Goal: Transaction & Acquisition: Purchase product/service

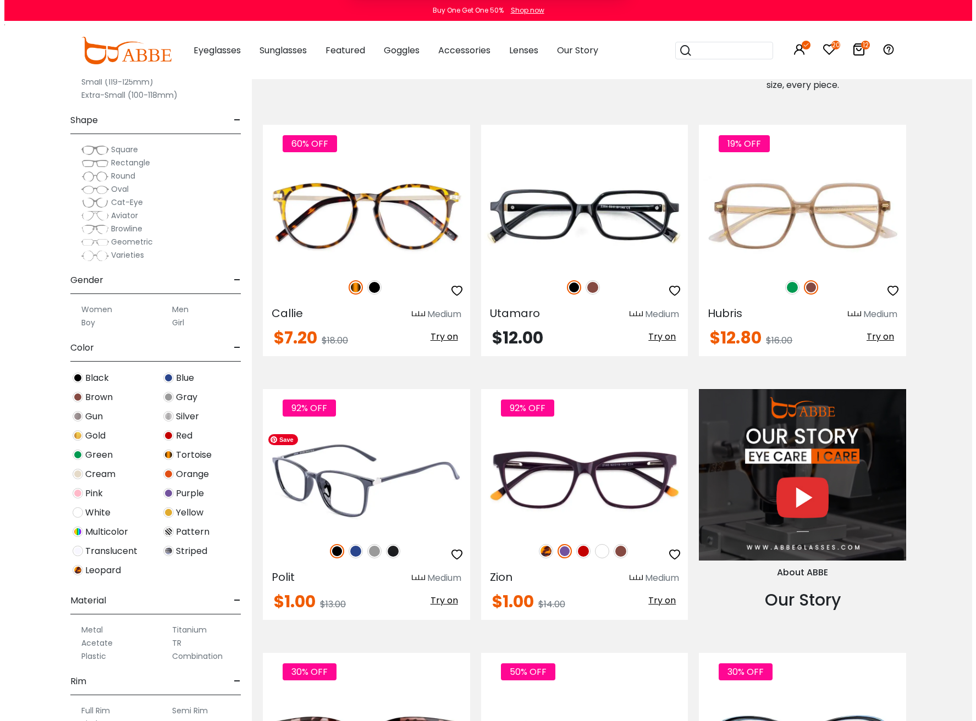
scroll to position [1045, 0]
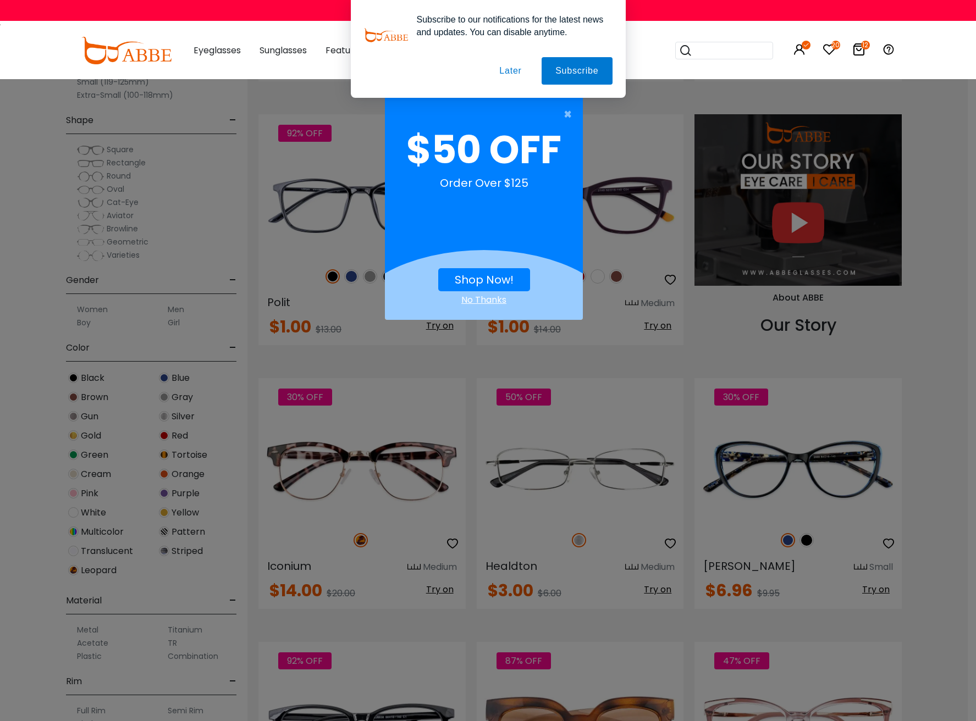
click at [789, 53] on div "Subscribe to our notifications for the latest news and updates. You can disable…" at bounding box center [488, 49] width 976 height 98
click at [499, 69] on button "Later" at bounding box center [509, 70] width 49 height 27
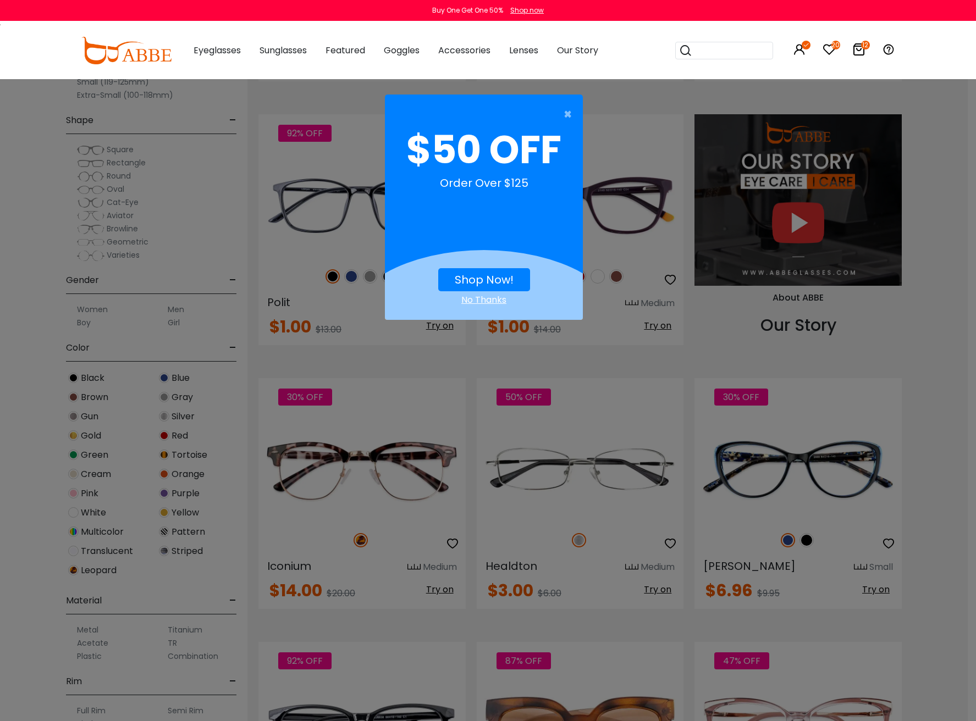
click at [483, 272] on button "Shop Now!" at bounding box center [484, 279] width 92 height 23
drag, startPoint x: 804, startPoint y: 48, endPoint x: 822, endPoint y: 86, distance: 42.1
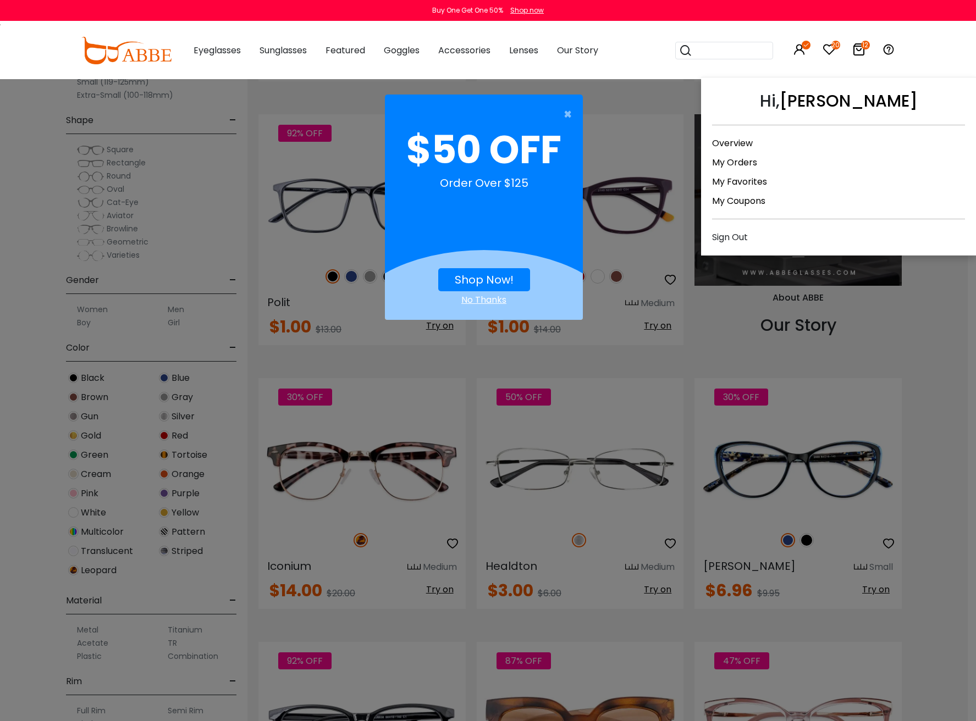
click at [797, 52] on icon at bounding box center [799, 49] width 13 height 13
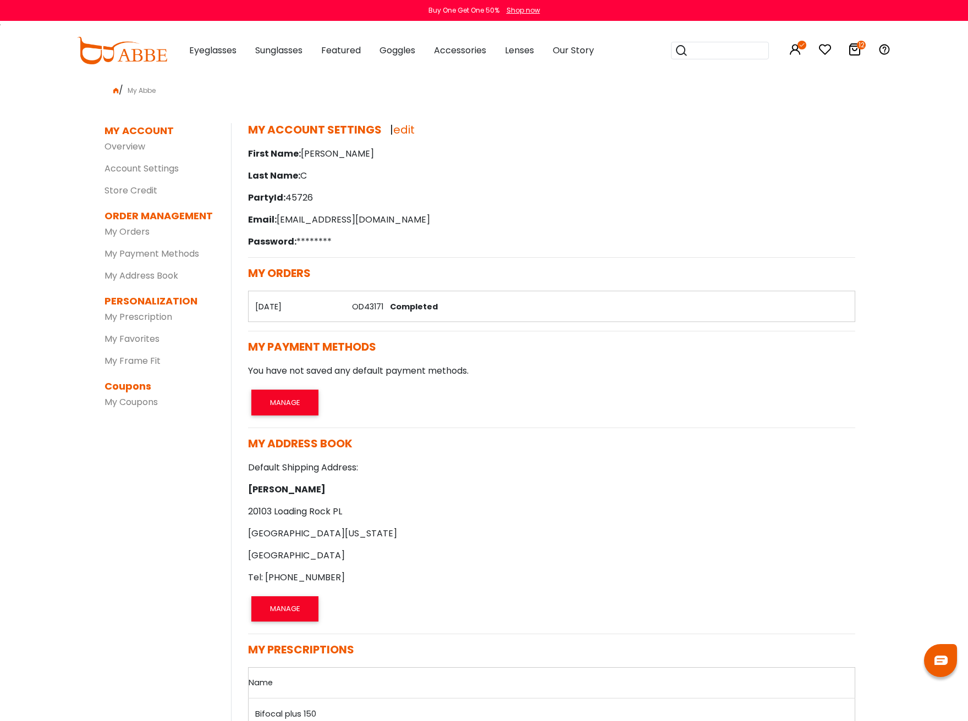
click at [274, 306] on th "[DATE]" at bounding box center [297, 306] width 97 height 31
click at [367, 305] on link "OD43171" at bounding box center [367, 306] width 31 height 11
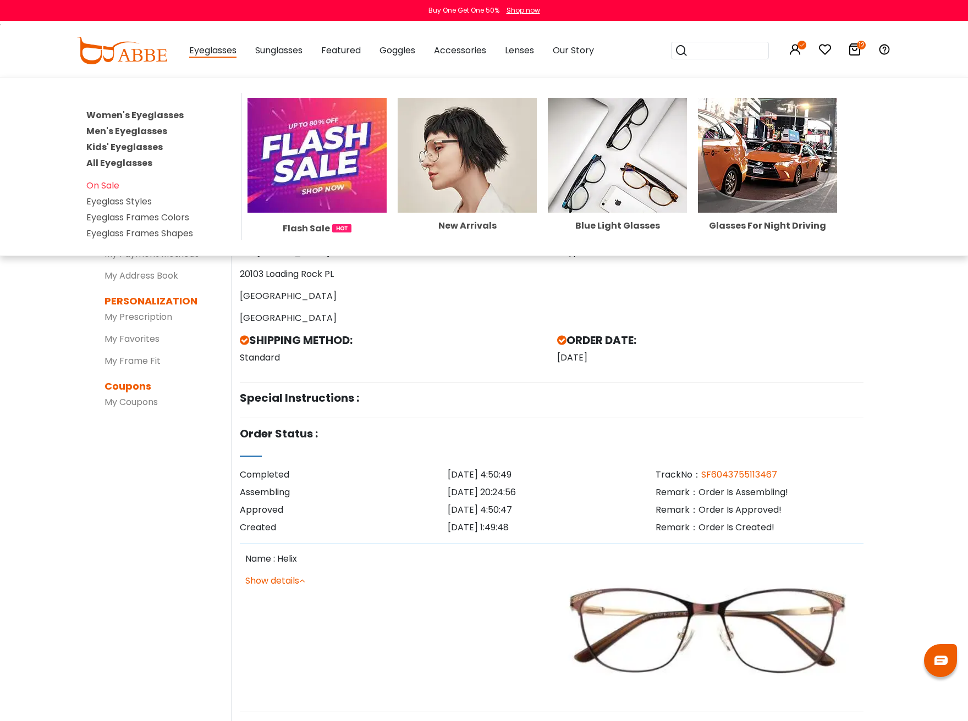
click at [223, 53] on span "Eyeglasses" at bounding box center [212, 51] width 47 height 14
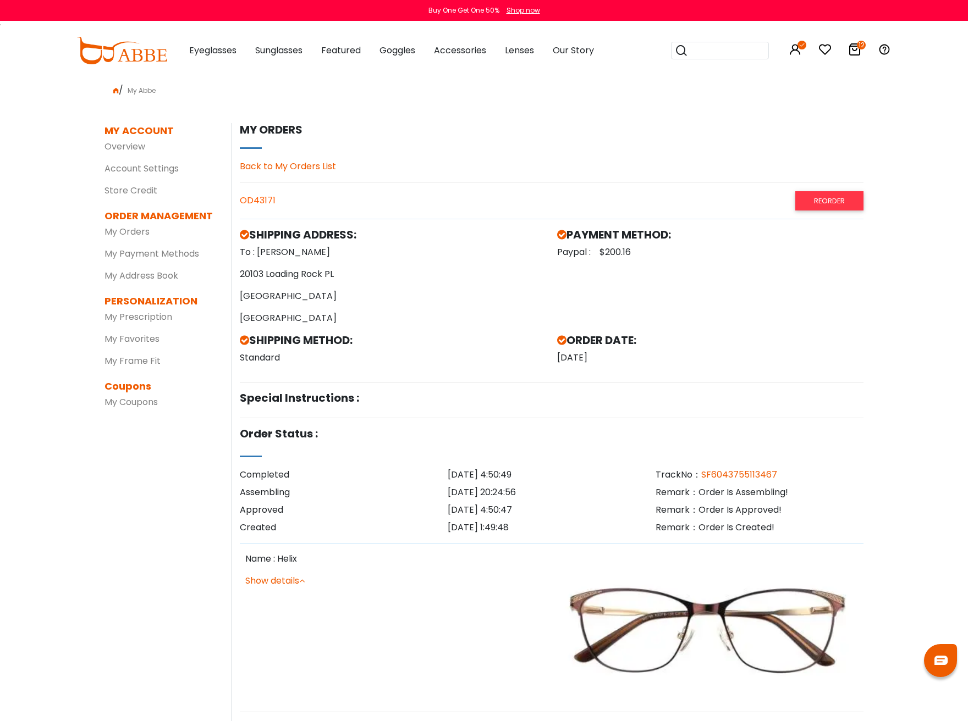
click at [112, 57] on img at bounding box center [122, 50] width 90 height 27
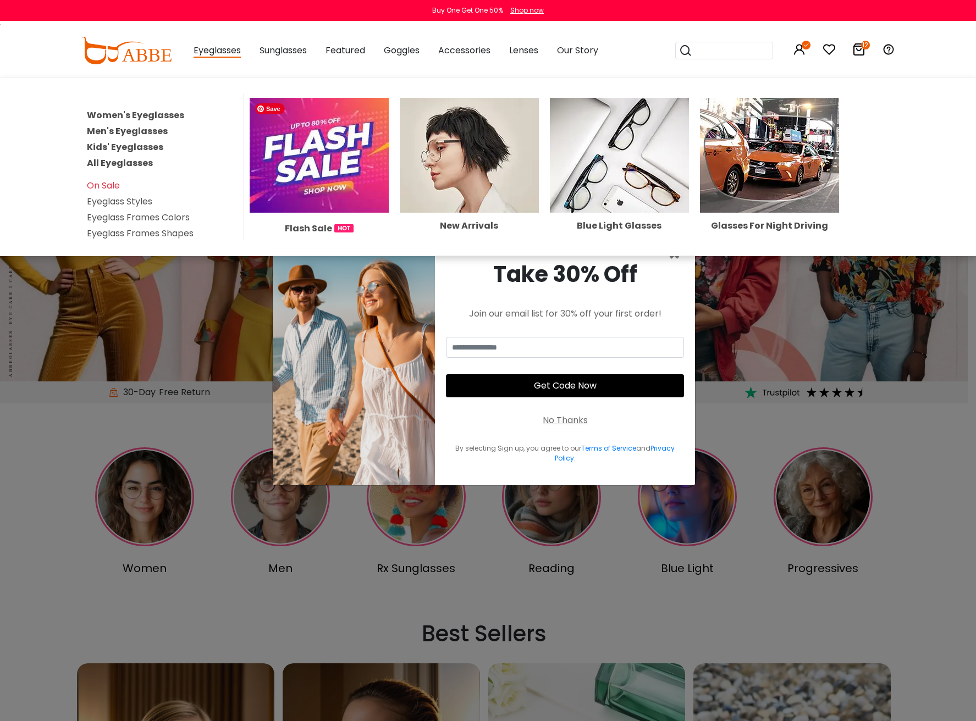
click at [308, 168] on img at bounding box center [319, 155] width 139 height 115
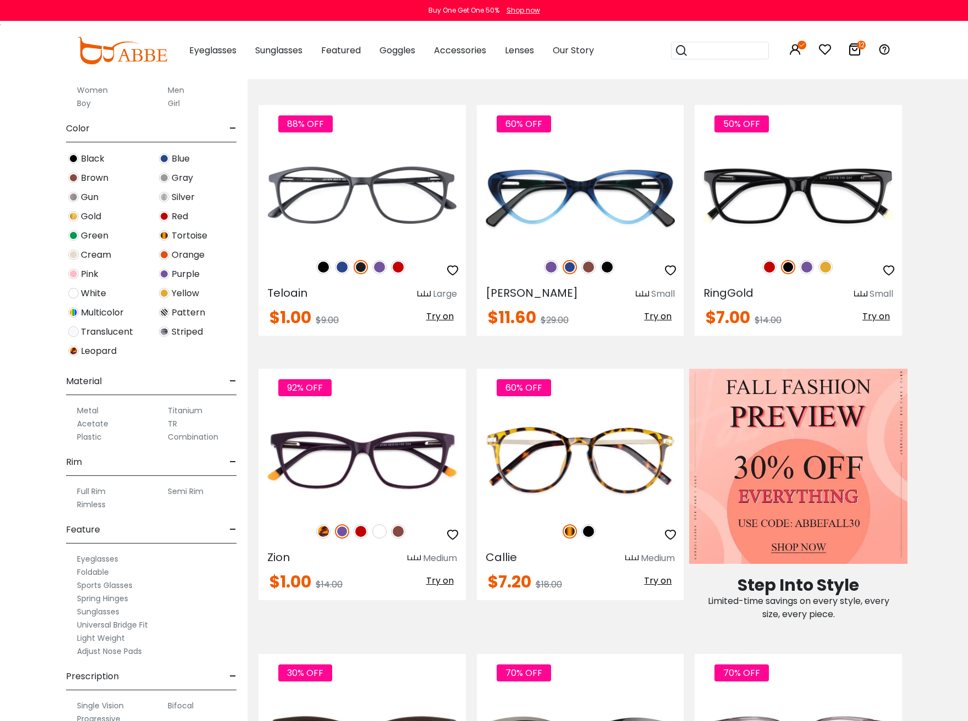
scroll to position [220, 0]
click at [192, 440] on label "Combination" at bounding box center [193, 436] width 51 height 13
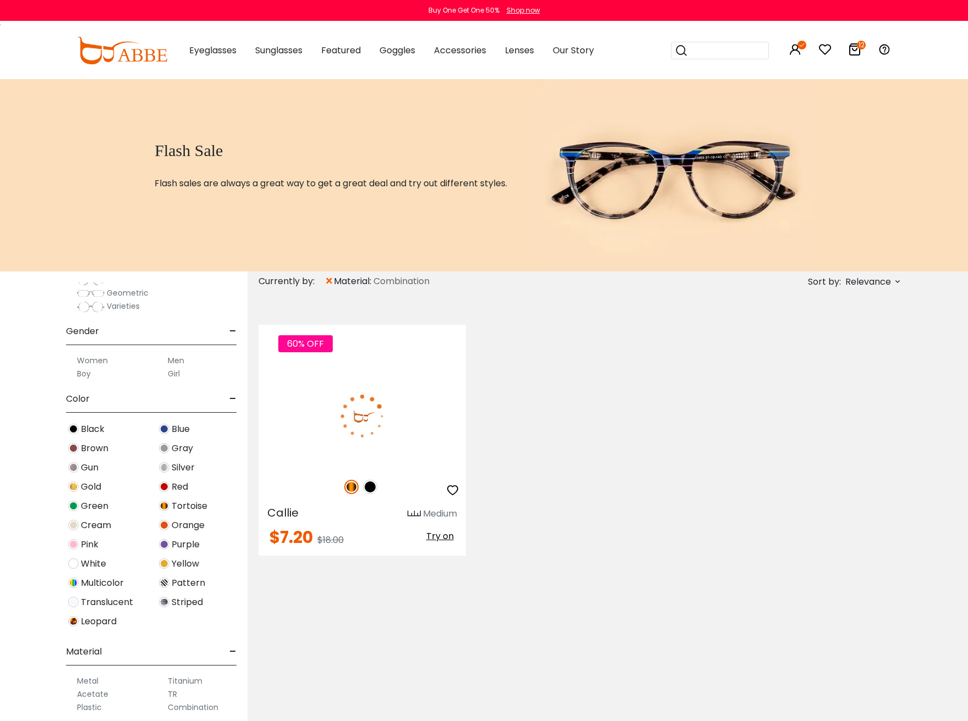
scroll to position [262, 0]
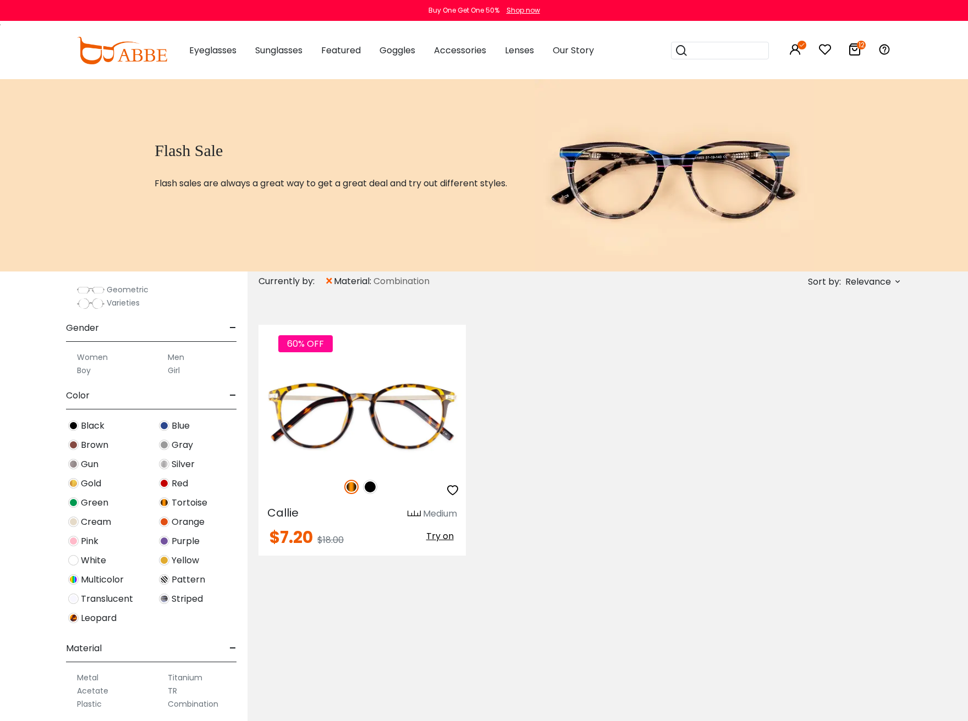
click at [326, 282] on span "×" at bounding box center [328, 282] width 9 height 20
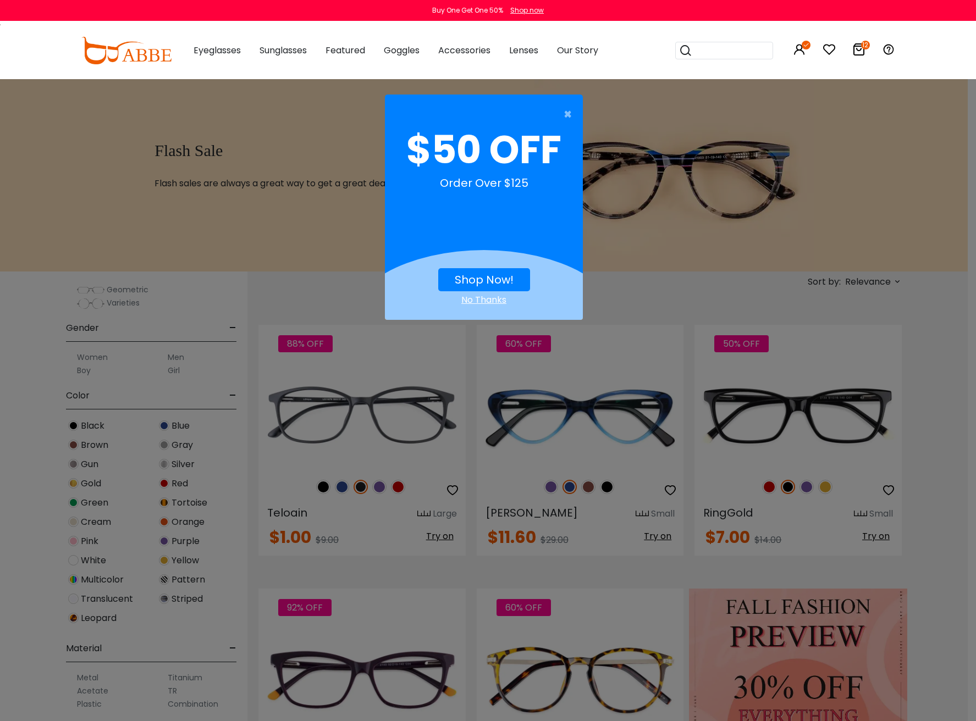
click at [339, 290] on div "× $50 OFF Order Over $125 Shop Now! No Thanks" at bounding box center [488, 360] width 976 height 721
click at [352, 401] on div "× $50 OFF Order Over $125 Shop Now! No Thanks" at bounding box center [488, 360] width 976 height 721
click at [564, 112] on span "×" at bounding box center [571, 114] width 14 height 22
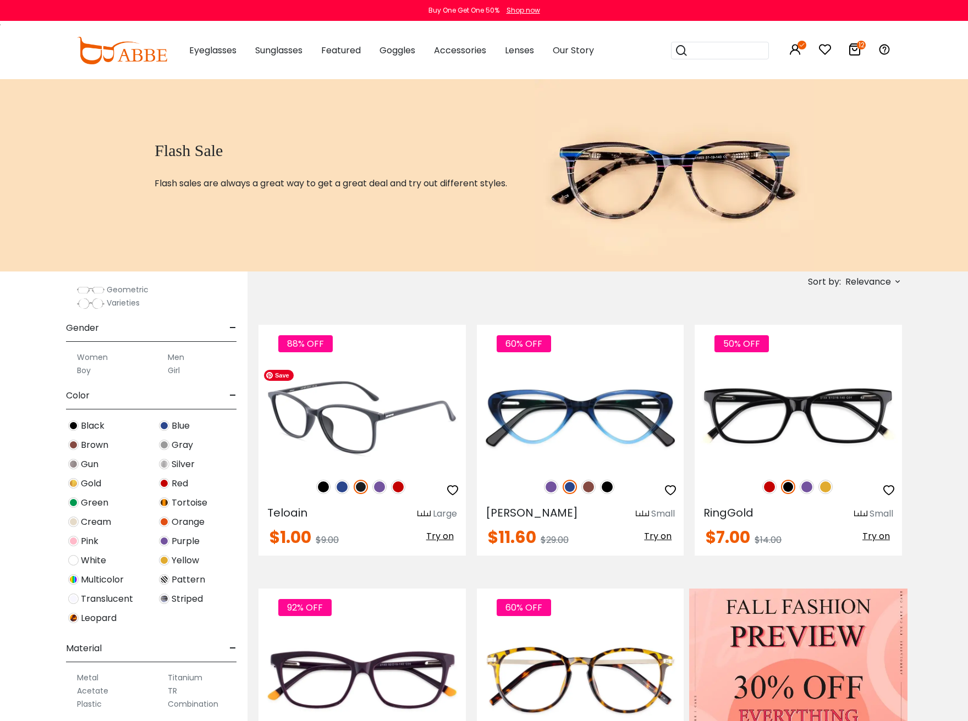
click at [373, 431] on img at bounding box center [361, 416] width 207 height 103
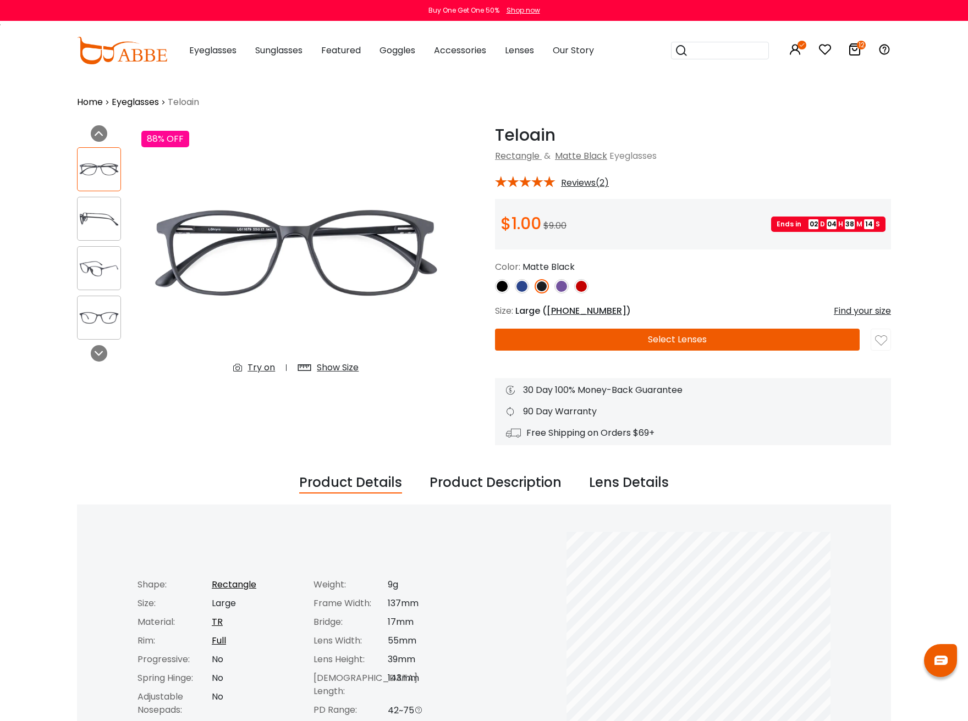
click at [564, 285] on img at bounding box center [561, 286] width 14 height 14
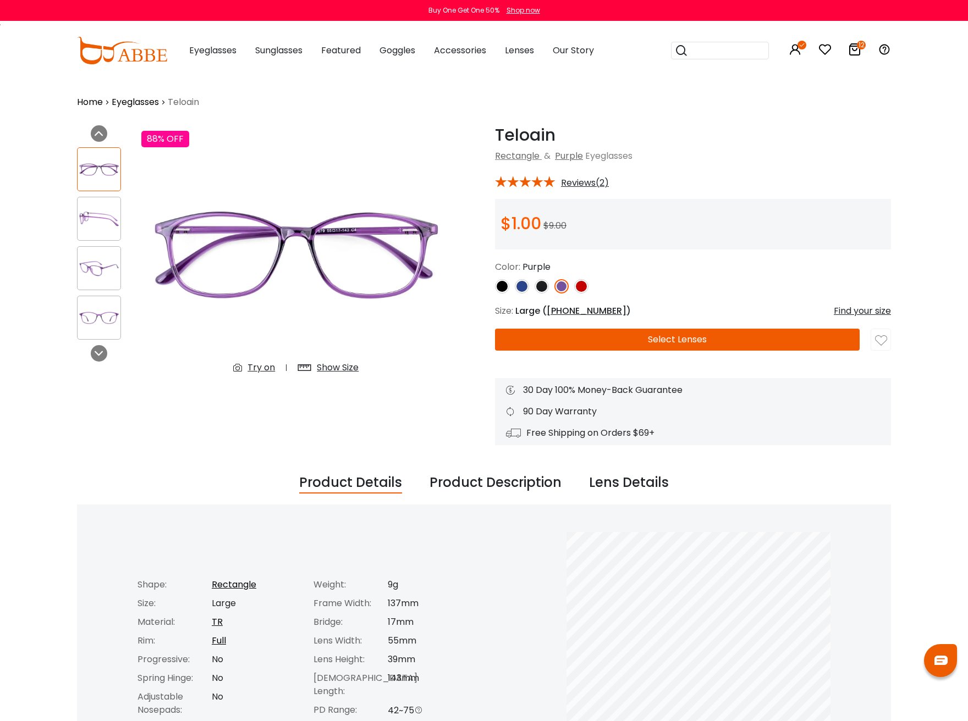
click at [589, 335] on button "Select Lenses" at bounding box center [677, 340] width 365 height 22
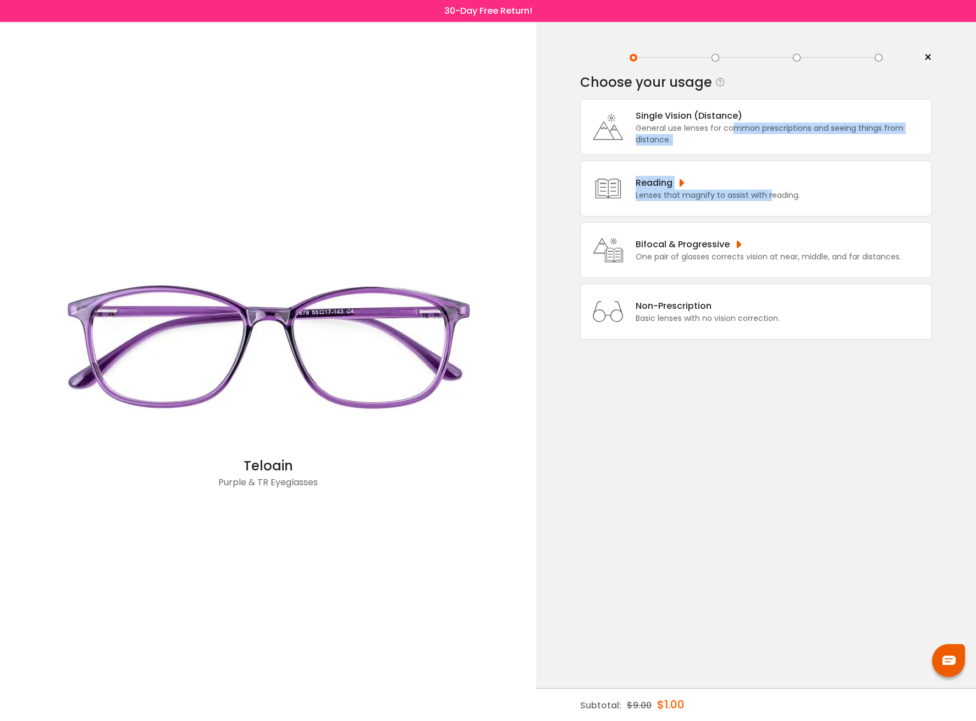
drag, startPoint x: 730, startPoint y: 132, endPoint x: 768, endPoint y: 195, distance: 73.0
click at [771, 196] on div "Single Vision (Distance) General use lenses for common prescriptions and seeing…" at bounding box center [756, 219] width 352 height 241
click at [824, 187] on div "Reading Lenses that magnify to assist with reading." at bounding box center [756, 189] width 352 height 56
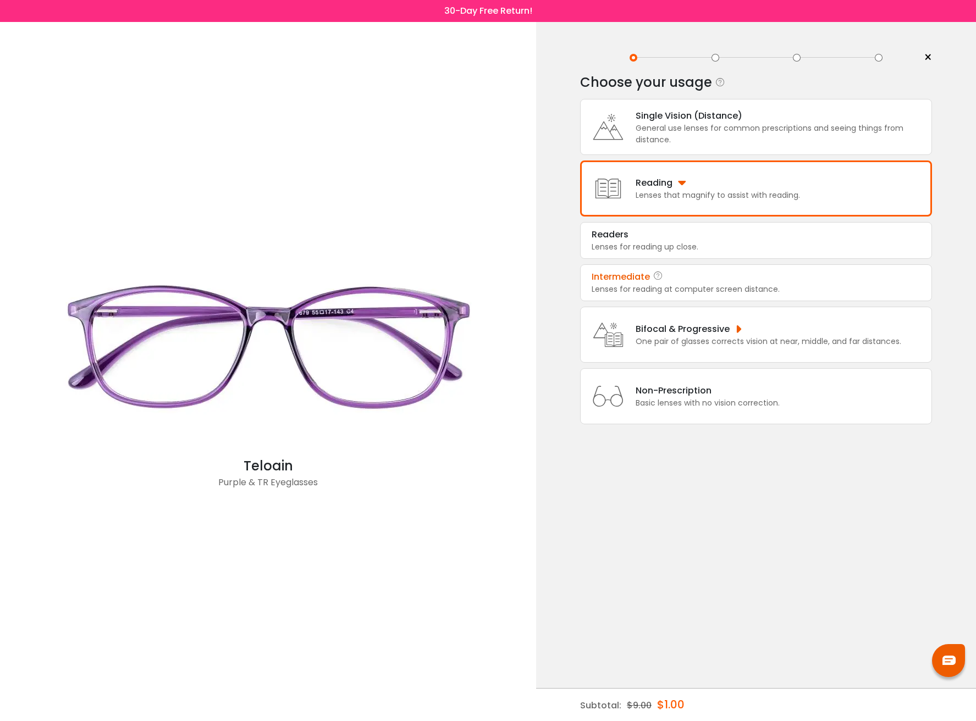
click at [765, 275] on div "Intermediate" at bounding box center [756, 277] width 329 height 13
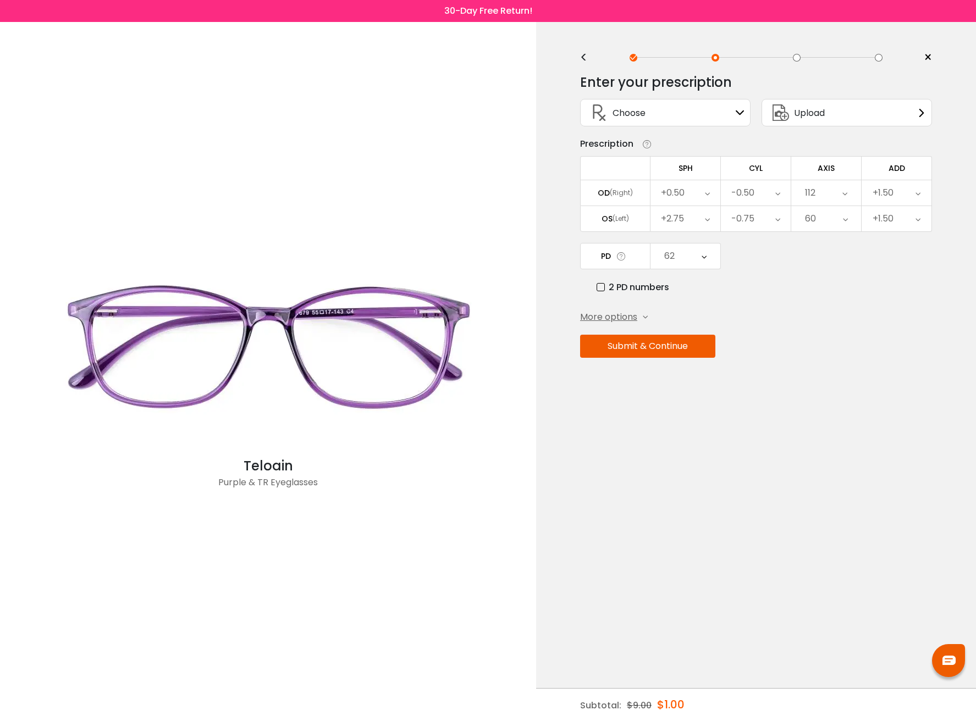
click at [647, 347] on button "Submit & Continue" at bounding box center [647, 346] width 135 height 23
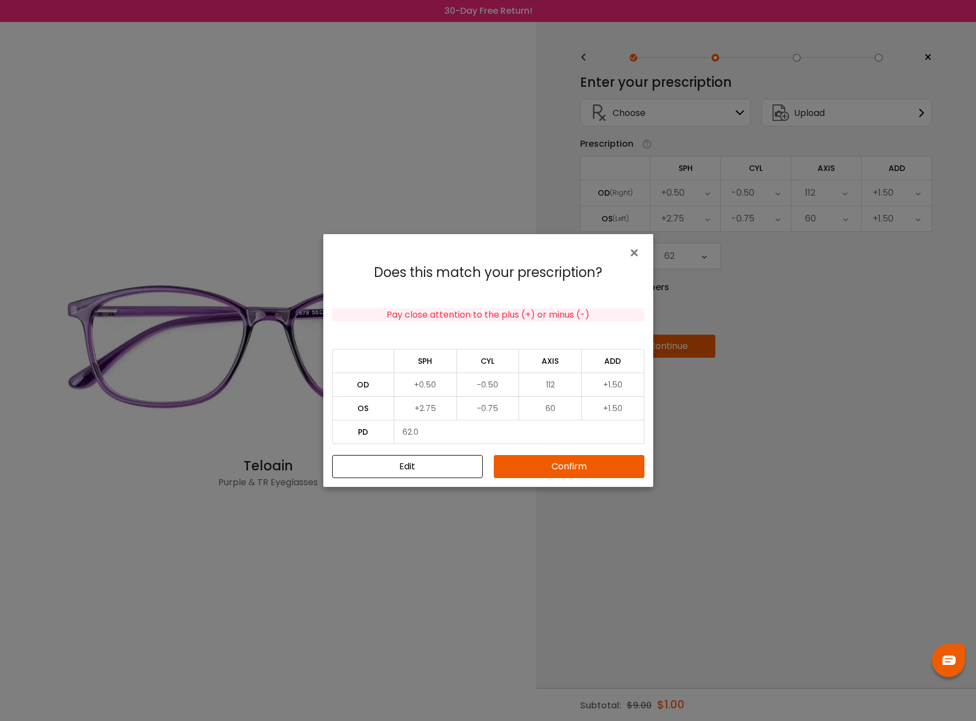
click at [573, 459] on button "Confirm" at bounding box center [569, 466] width 151 height 23
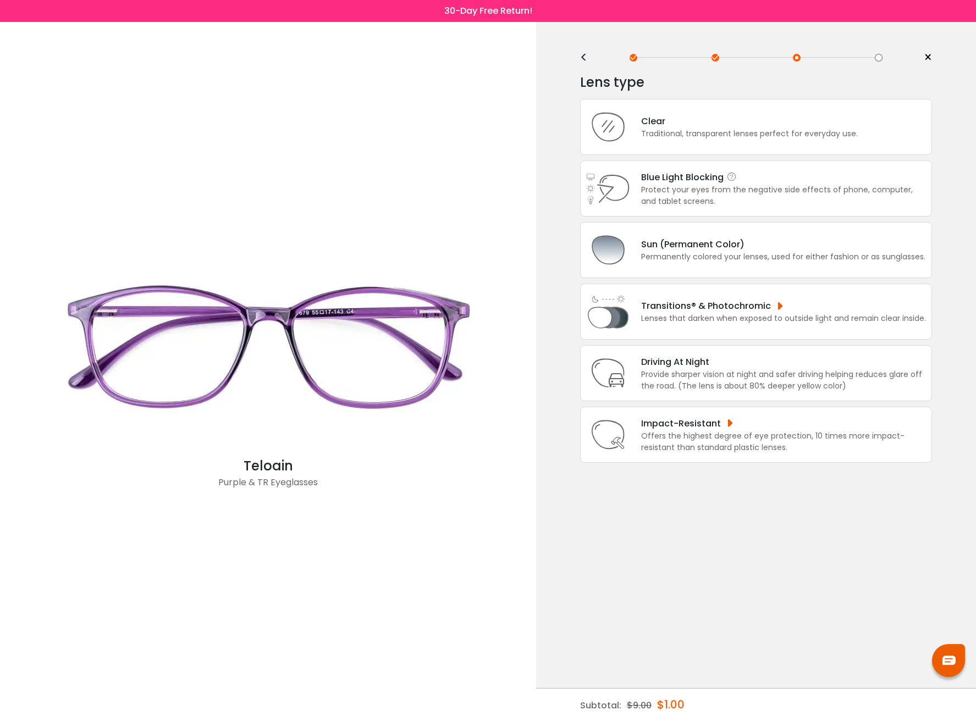
click at [751, 187] on div "Protect your eyes from the negative side effects of phone, computer, and tablet…" at bounding box center [783, 195] width 285 height 23
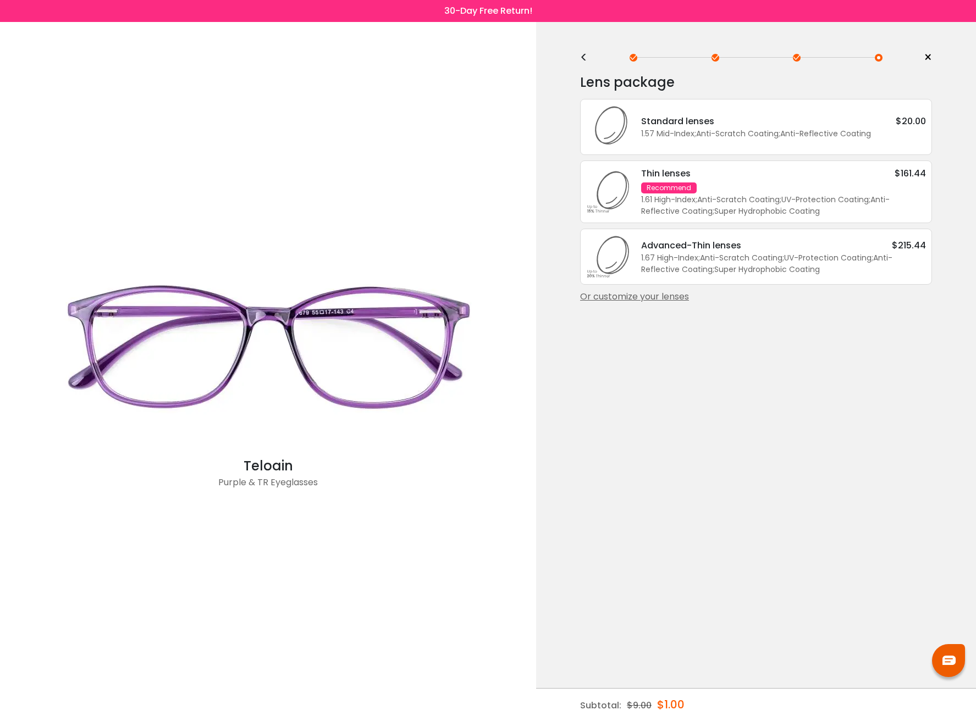
click at [797, 206] on div "1.61 High-Index ; Anti-Scratch Coating ; UV-Protection Coating ; Anti-Reflectiv…" at bounding box center [783, 205] width 285 height 23
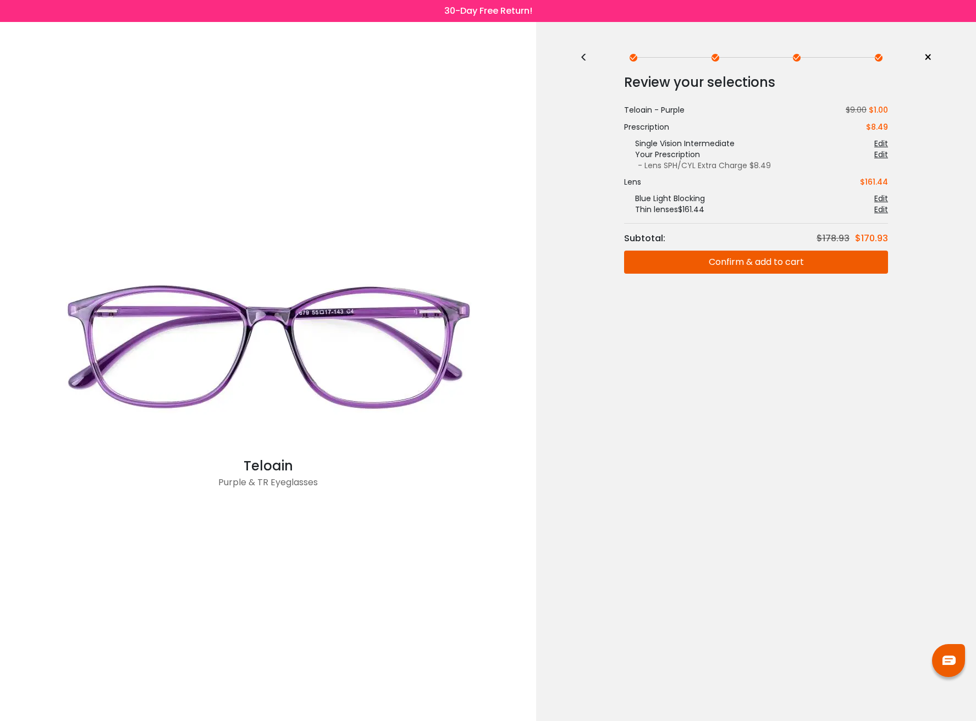
click at [780, 260] on button "Confirm & add to cart" at bounding box center [756, 262] width 264 height 23
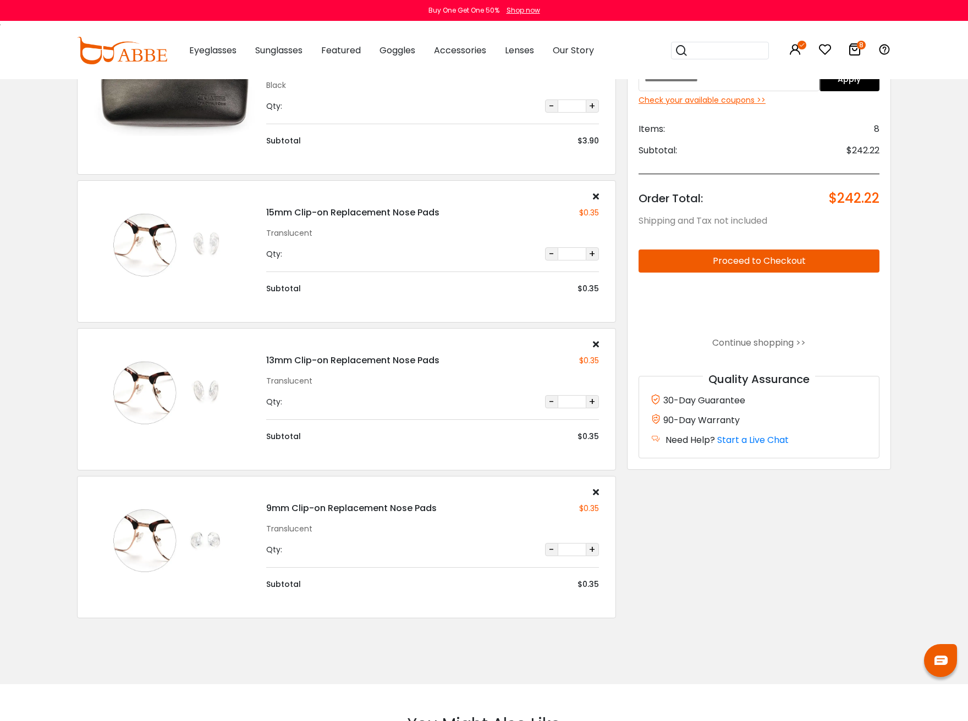
scroll to position [660, 0]
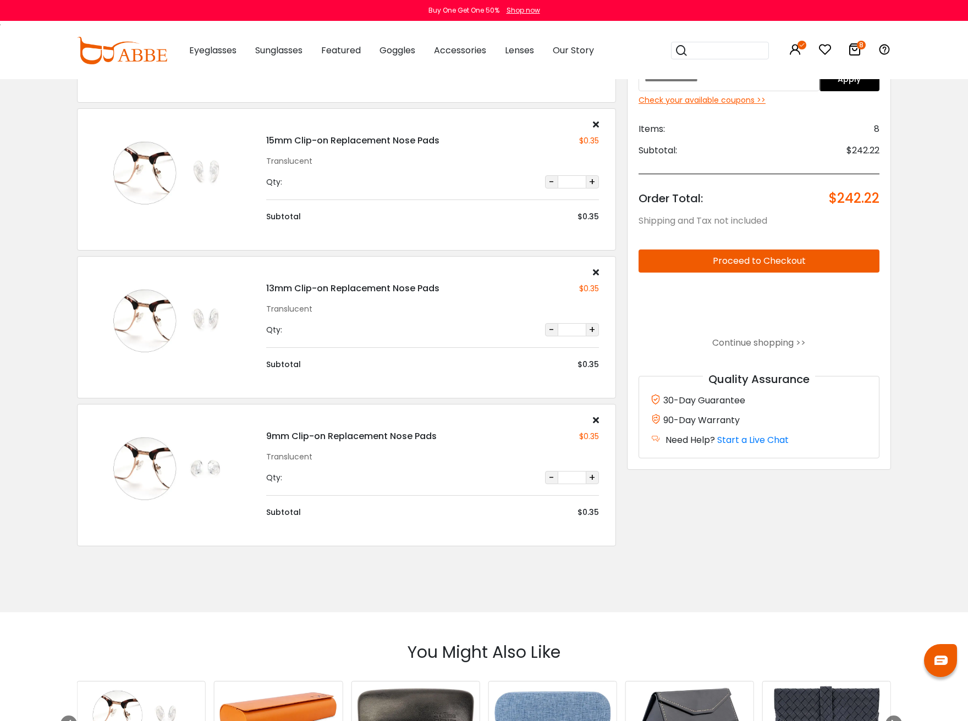
click at [595, 421] on icon at bounding box center [596, 420] width 6 height 9
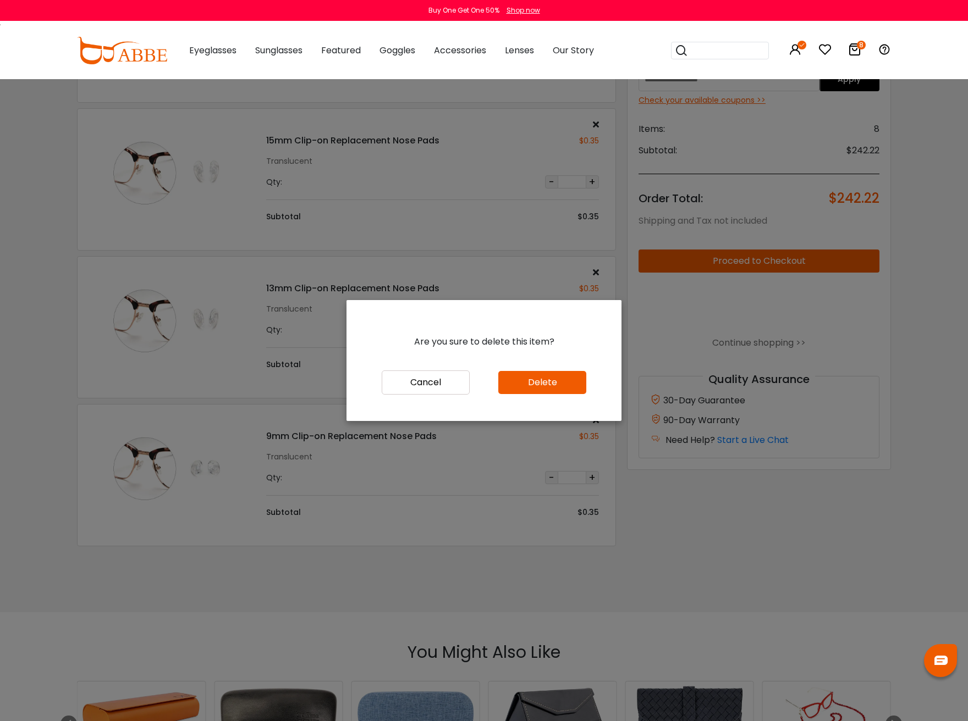
click at [549, 381] on button "Delete" at bounding box center [542, 382] width 88 height 23
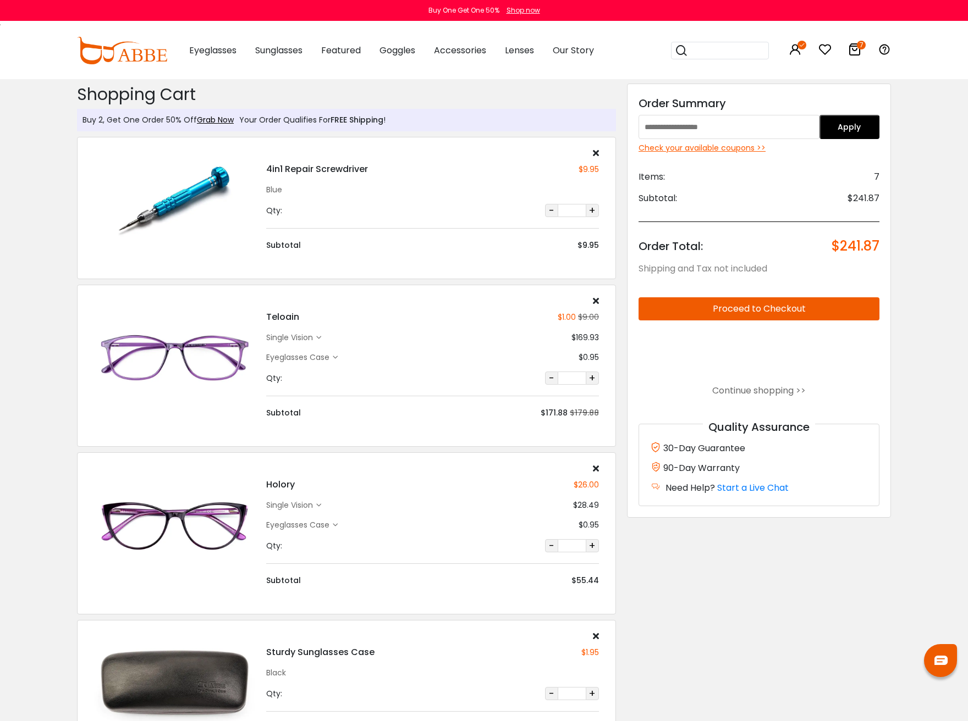
click at [307, 505] on div "single vision" at bounding box center [291, 506] width 50 height 12
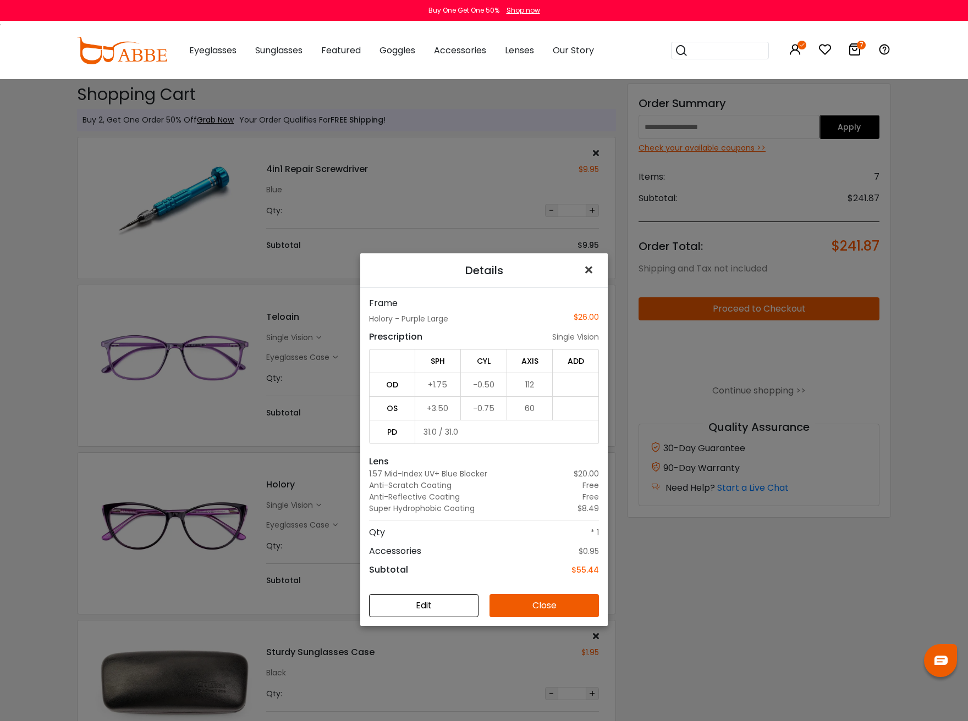
click at [585, 273] on span "×" at bounding box center [591, 270] width 16 height 24
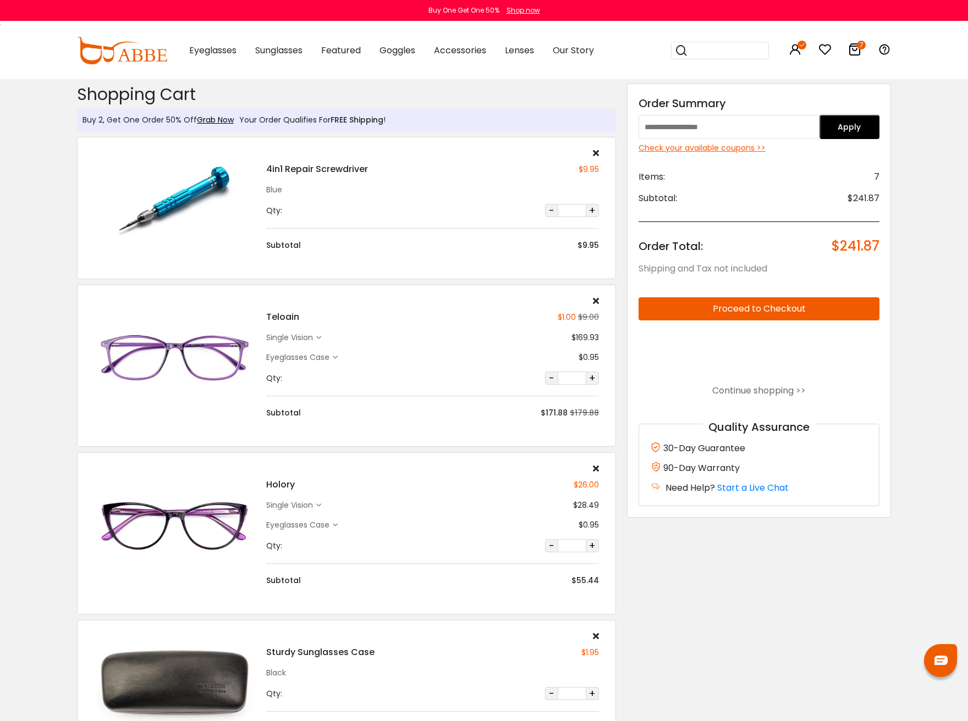
click at [318, 499] on div "Holory $26.00 single vision $28.49 Eyeglasses Case" at bounding box center [433, 525] width 344 height 123
click at [321, 505] on icon at bounding box center [318, 505] width 5 height 5
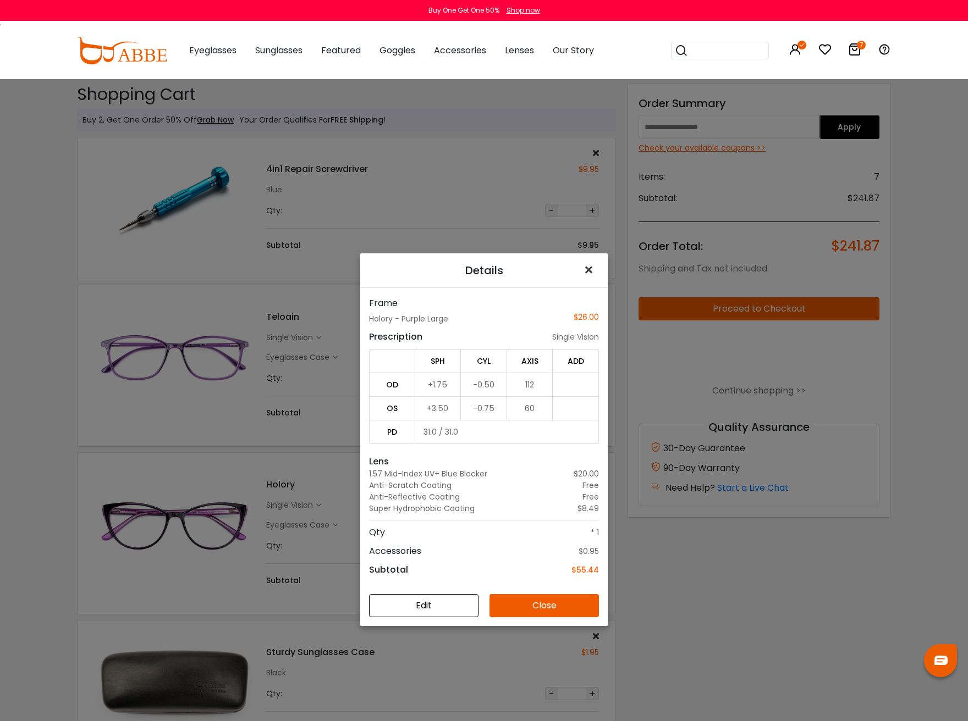
click at [587, 269] on span "×" at bounding box center [591, 270] width 16 height 24
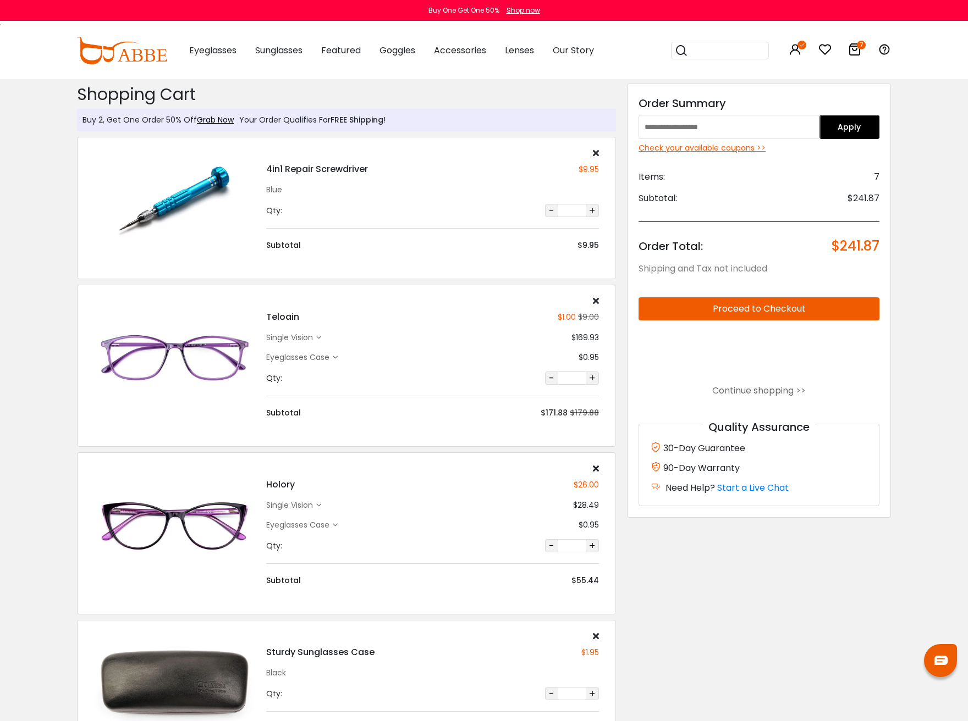
type input "********"
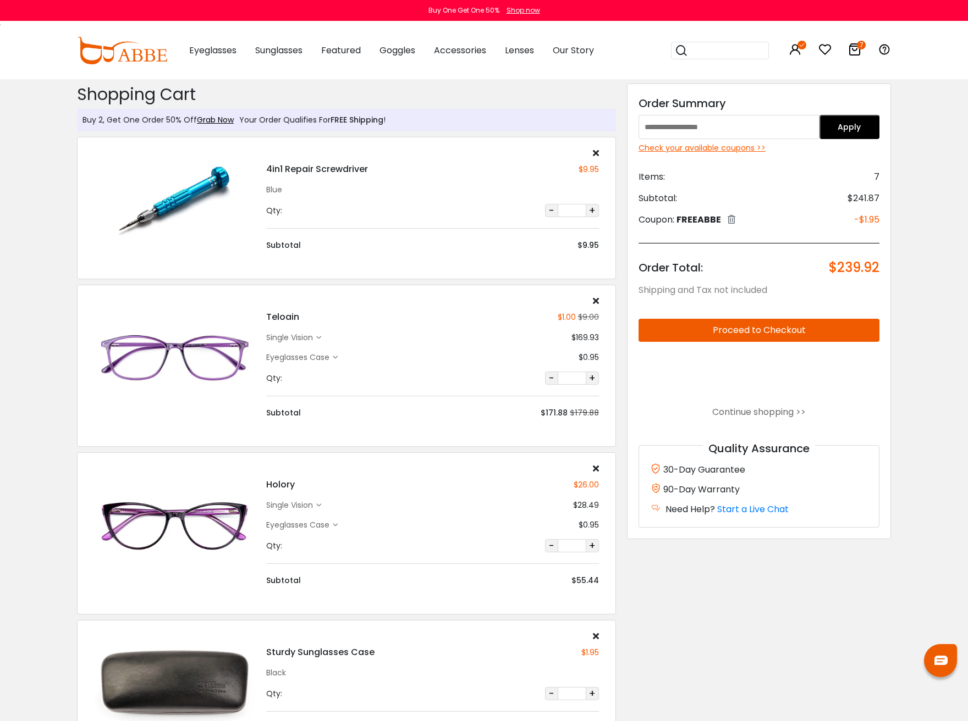
type input "********"
click at [130, 57] on img at bounding box center [122, 50] width 90 height 27
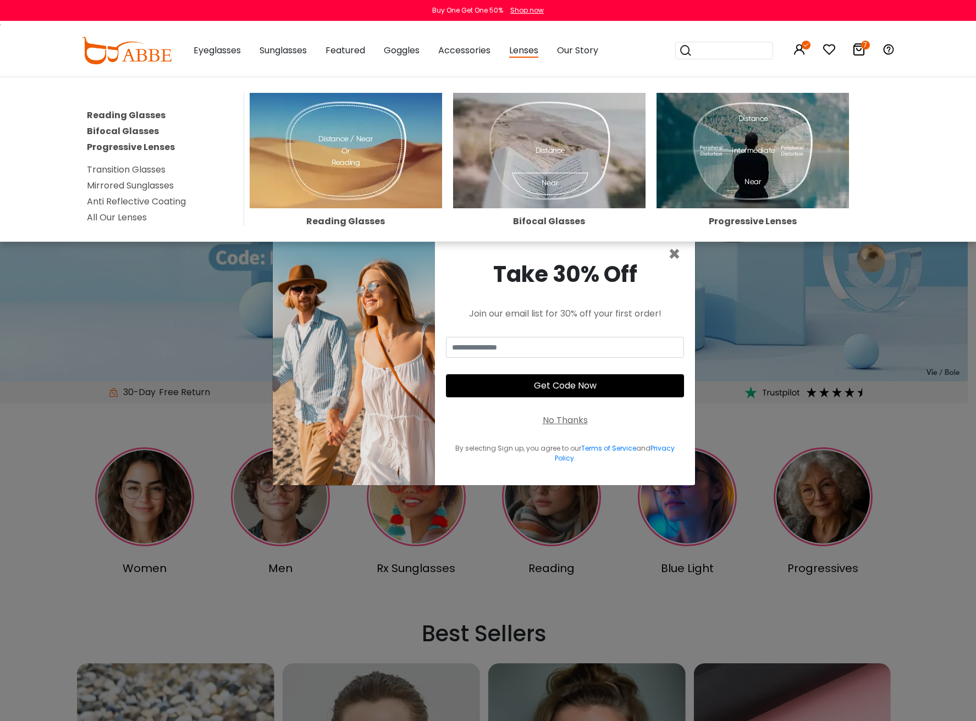
click at [141, 218] on link "All Our Lenses" at bounding box center [117, 217] width 60 height 13
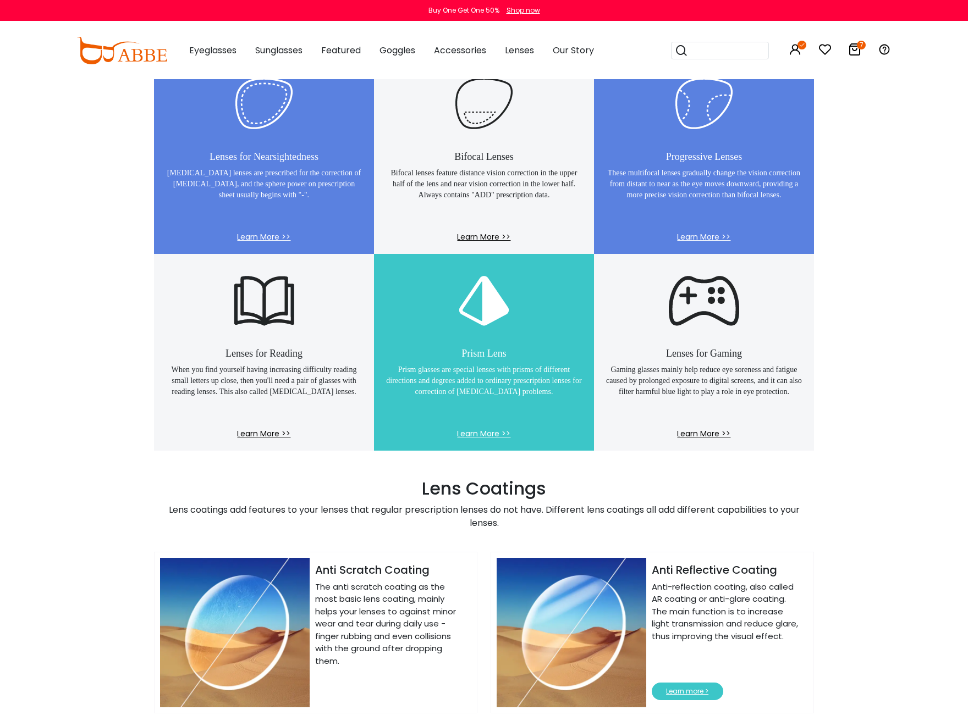
scroll to position [770, 0]
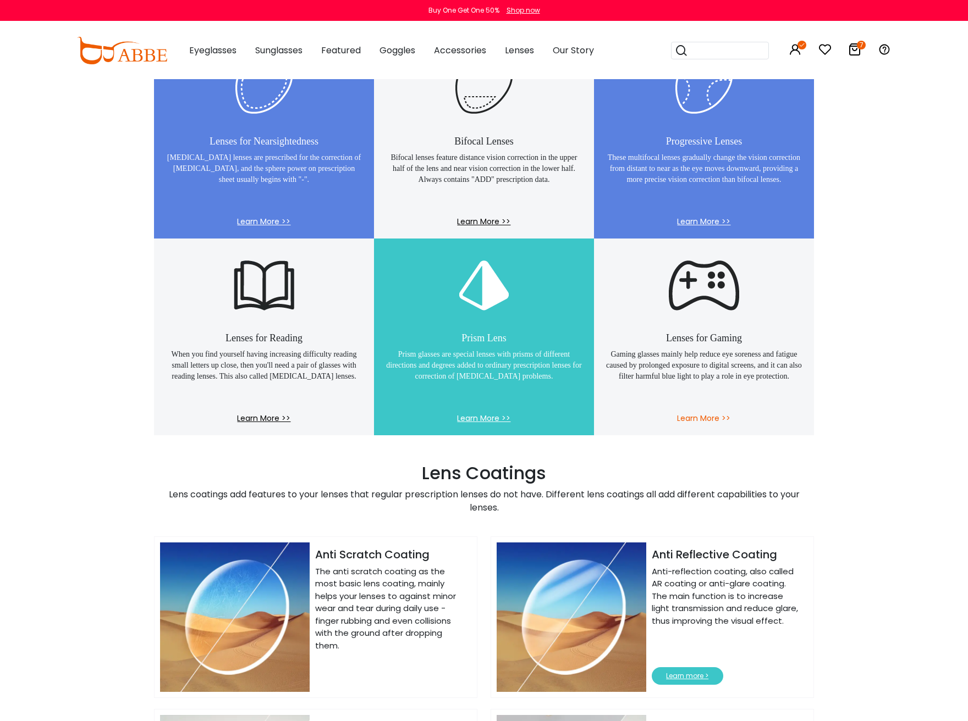
click at [716, 419] on span "Learn More >>" at bounding box center [704, 424] width 198 height 23
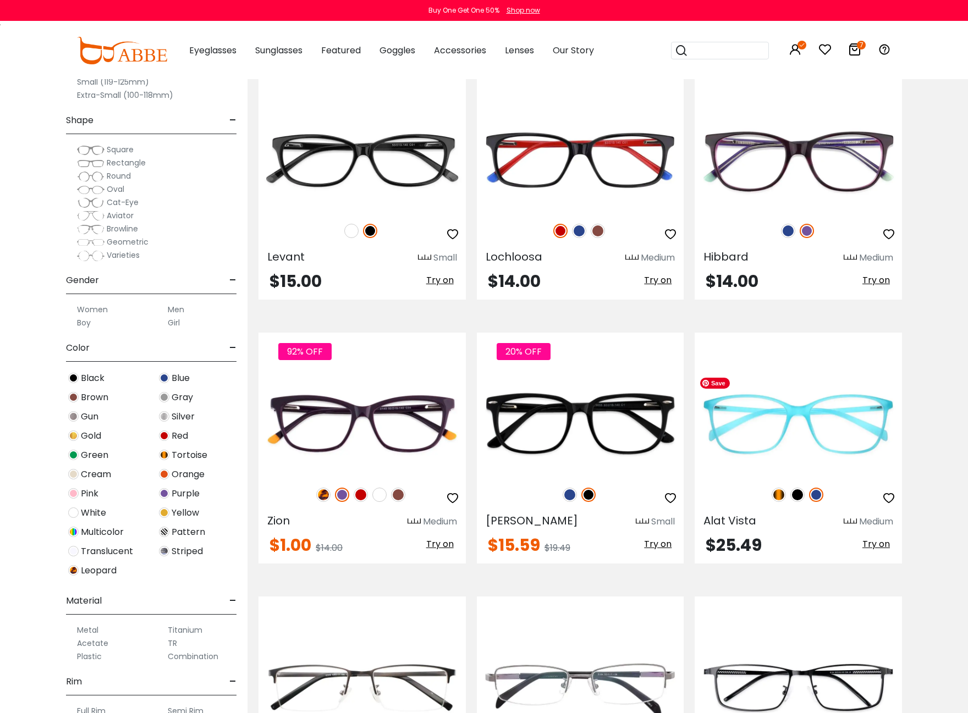
scroll to position [4948, 0]
